Goal: Find specific page/section: Find specific page/section

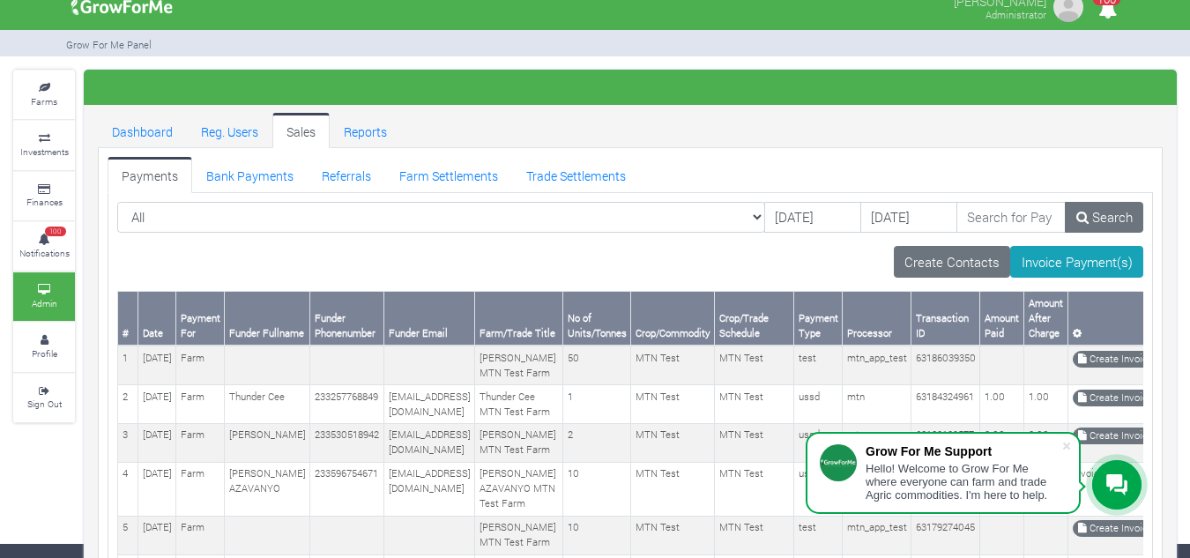
scroll to position [13, 0]
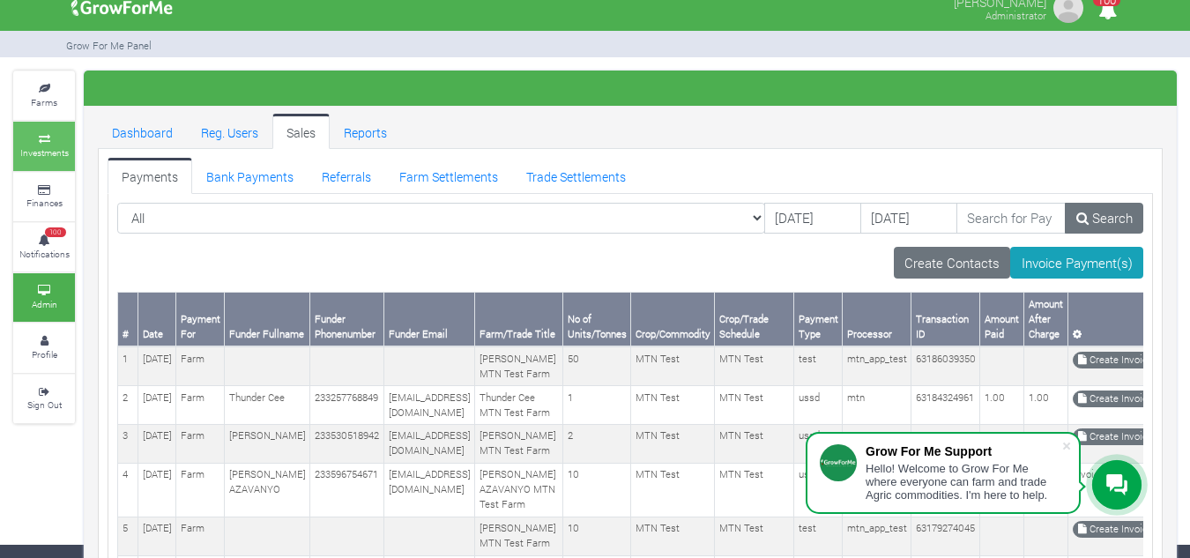
click at [38, 141] on icon at bounding box center [44, 139] width 53 height 9
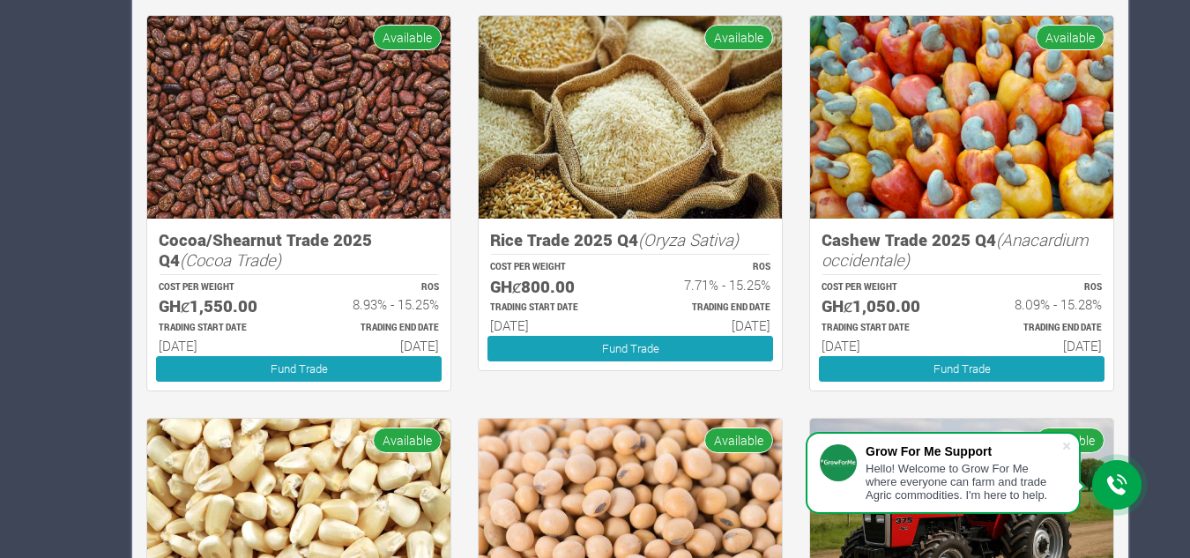
scroll to position [1470, 0]
